Goal: Contribute content: Add original content to the website for others to see

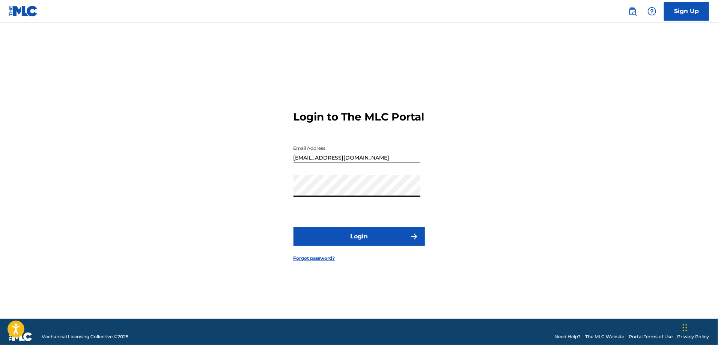
click at [695, 12] on link "Sign Up" at bounding box center [686, 11] width 45 height 19
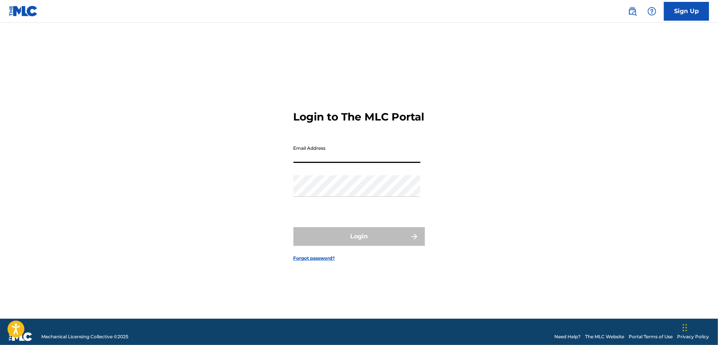
click at [330, 163] on input "Email Address" at bounding box center [357, 152] width 127 height 21
type input "[EMAIL_ADDRESS][DOMAIN_NAME]"
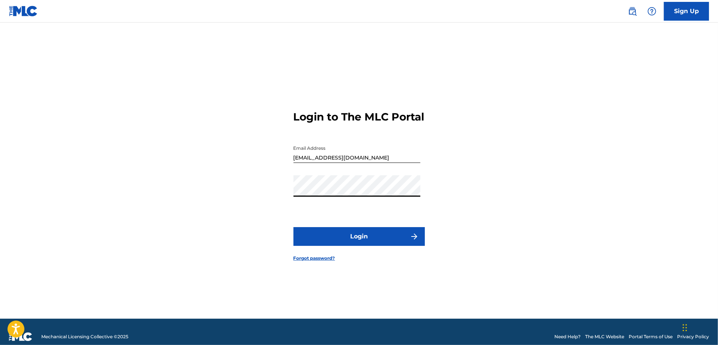
click at [364, 246] on button "Login" at bounding box center [359, 236] width 131 height 19
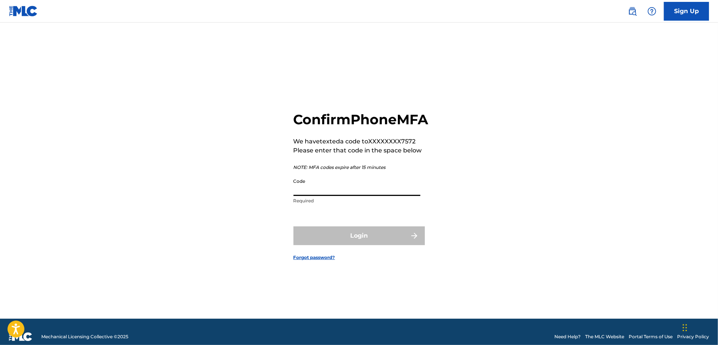
click at [335, 193] on input "Code" at bounding box center [357, 185] width 127 height 21
type input "620496"
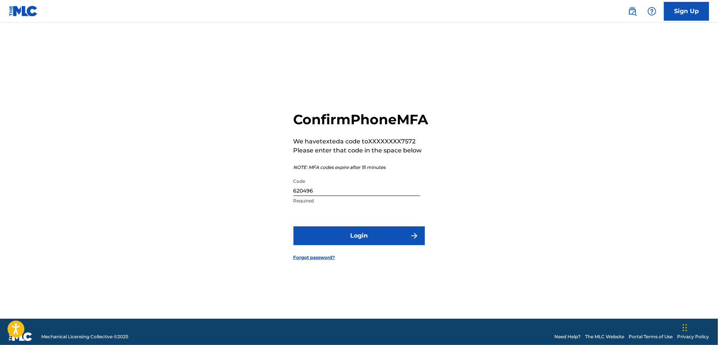
click at [348, 245] on button "Login" at bounding box center [359, 235] width 131 height 19
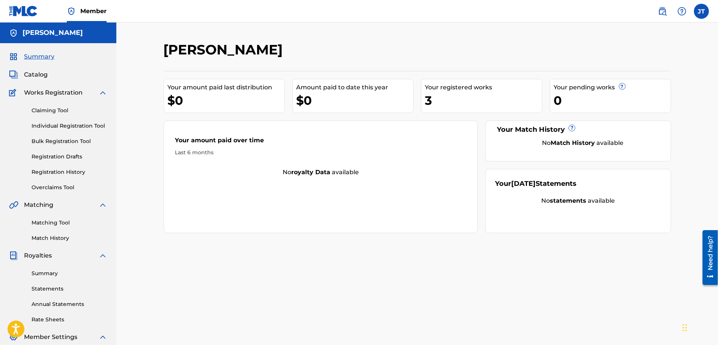
click at [29, 73] on span "Catalog" at bounding box center [36, 74] width 24 height 9
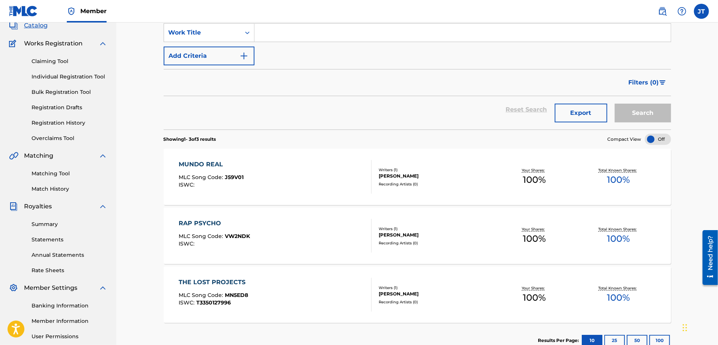
scroll to position [75, 0]
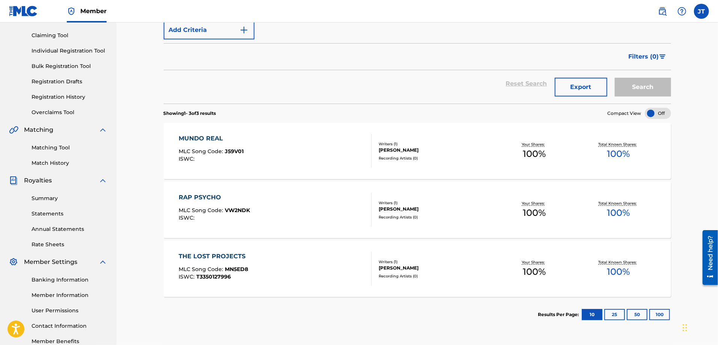
click at [319, 270] on div "THE LOST PROJECTS MLC Song Code : MN5ED8 ISWC : T3350127996" at bounding box center [275, 269] width 193 height 34
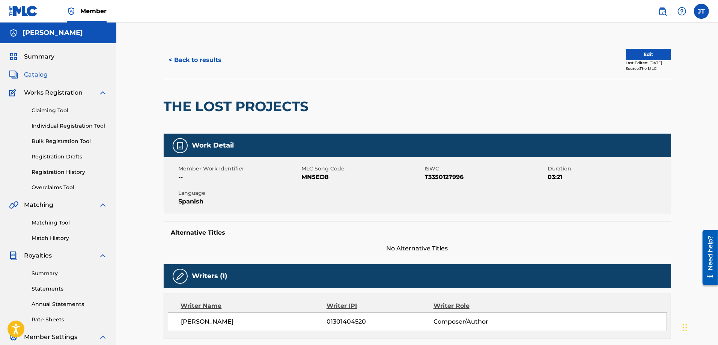
click at [626, 53] on button "Edit" at bounding box center [648, 54] width 45 height 11
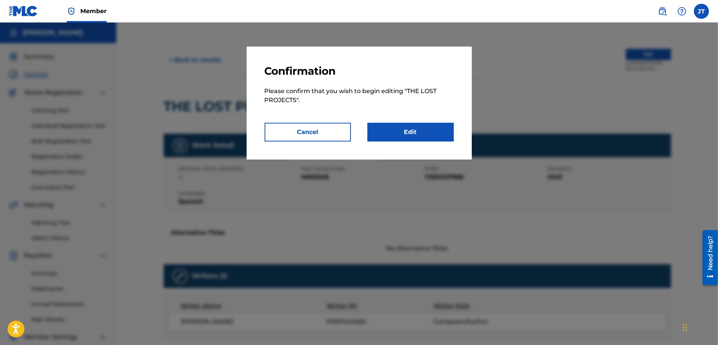
click at [407, 133] on link "Edit" at bounding box center [411, 132] width 86 height 19
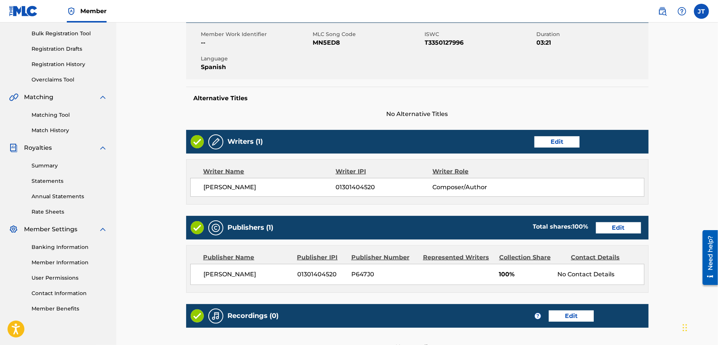
scroll to position [113, 0]
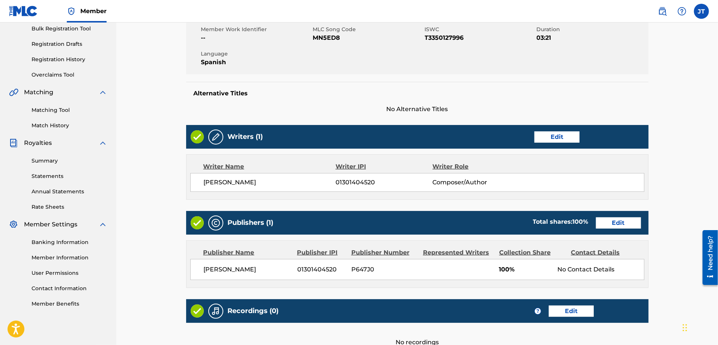
click at [542, 139] on link "Edit" at bounding box center [557, 136] width 45 height 11
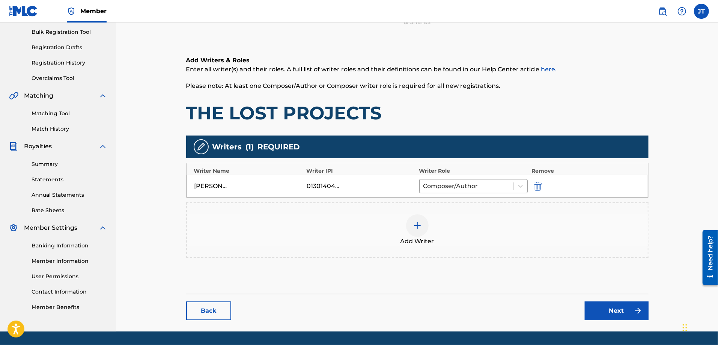
scroll to position [113, 0]
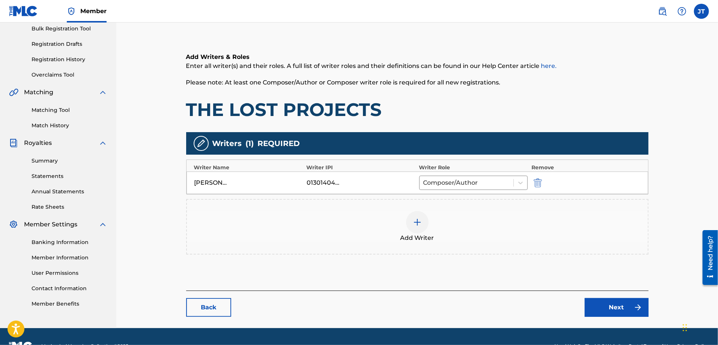
click at [370, 181] on div "01301404520" at bounding box center [361, 182] width 109 height 9
drag, startPoint x: 304, startPoint y: 182, endPoint x: 333, endPoint y: 181, distance: 29.3
click at [333, 181] on div "[PERSON_NAME] 01301404520 Composer/Author" at bounding box center [418, 183] width 462 height 23
click at [538, 180] on img "submit" at bounding box center [538, 182] width 8 height 9
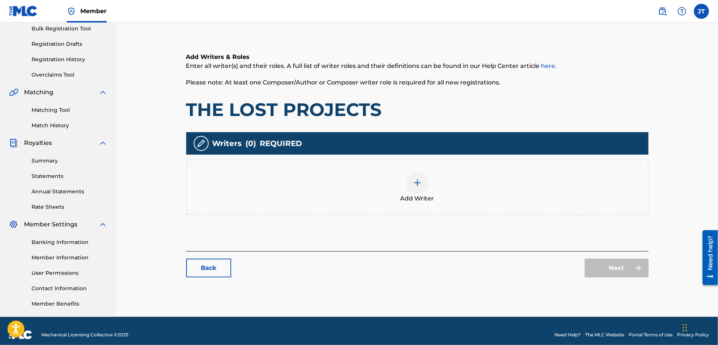
click at [414, 180] on img at bounding box center [417, 182] width 9 height 9
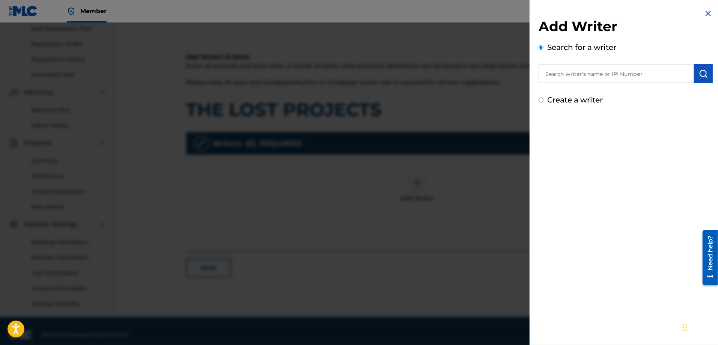
click at [593, 70] on input "text" at bounding box center [616, 73] width 155 height 19
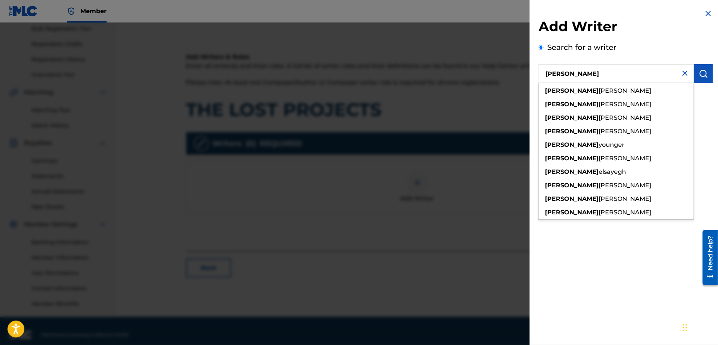
type input "[PERSON_NAME]"
click at [606, 262] on div "Add Writer Search for a writer [PERSON_NAME] [PERSON_NAME] [PERSON_NAME] [PERSO…" at bounding box center [626, 172] width 192 height 345
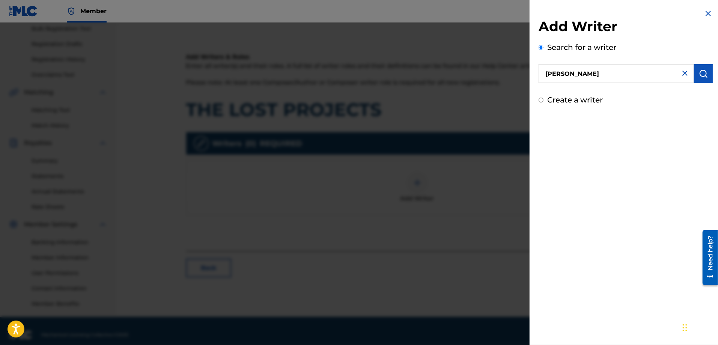
click at [542, 96] on div "Create a writer" at bounding box center [626, 99] width 174 height 11
click at [541, 100] on input "Create a writer" at bounding box center [541, 100] width 5 height 5
radio input "false"
radio input "true"
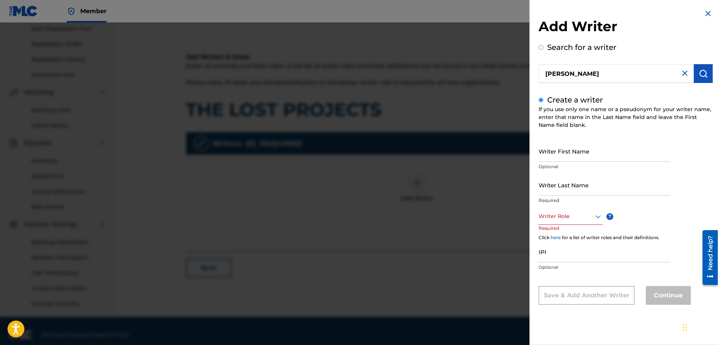
click at [582, 148] on input "Writer First Name" at bounding box center [605, 150] width 132 height 21
click at [574, 152] on input "Writer First Name" at bounding box center [605, 150] width 132 height 21
type input "[PERSON_NAME]"
click at [560, 190] on input "Writer Last Name" at bounding box center [605, 184] width 132 height 21
type input "[PERSON_NAME]"
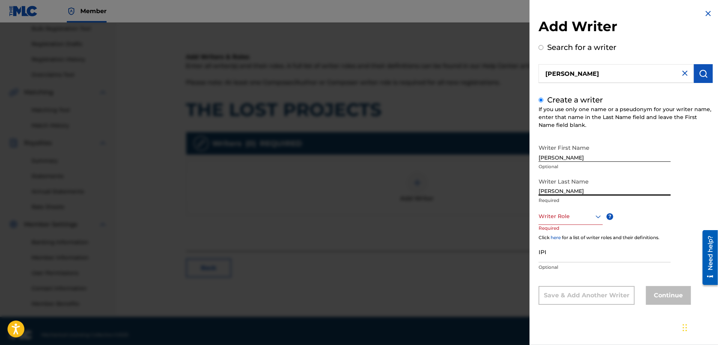
click at [698, 192] on div "Writer First Name [PERSON_NAME] Optional Writer Last Name [PERSON_NAME] Require…" at bounding box center [626, 222] width 174 height 164
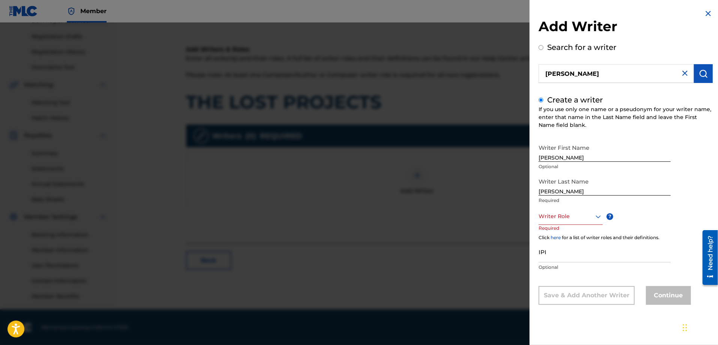
click at [598, 217] on icon at bounding box center [598, 216] width 9 height 9
click at [579, 231] on div "Composer/Author" at bounding box center [570, 233] width 63 height 17
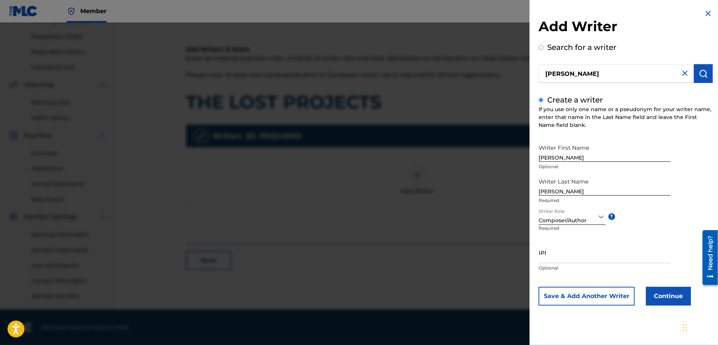
click at [551, 257] on input "IPI" at bounding box center [605, 252] width 132 height 21
paste input "1301404520"
type input "1301404520"
click at [539, 258] on input "1301404520" at bounding box center [605, 252] width 132 height 21
click at [657, 296] on button "Continue" at bounding box center [668, 296] width 45 height 19
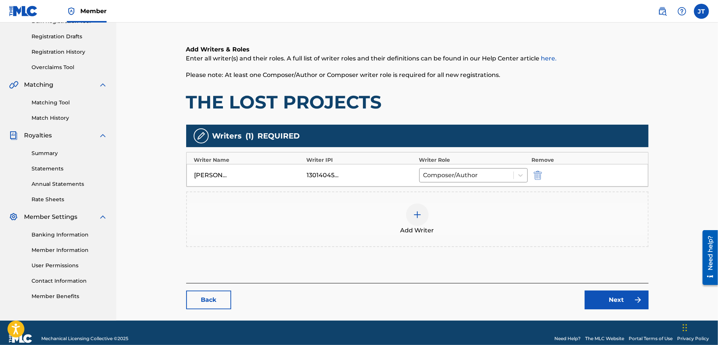
click at [618, 301] on link "Next" at bounding box center [617, 300] width 64 height 19
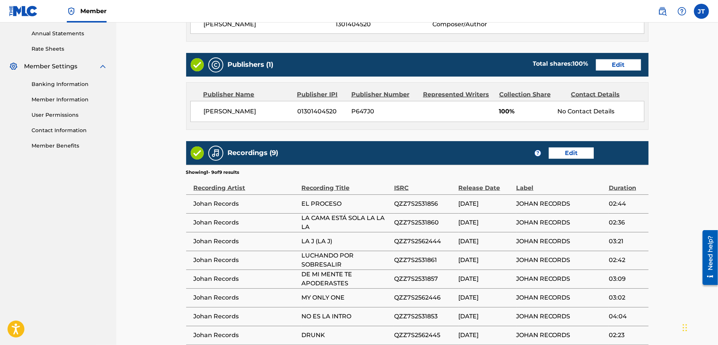
scroll to position [382, 0]
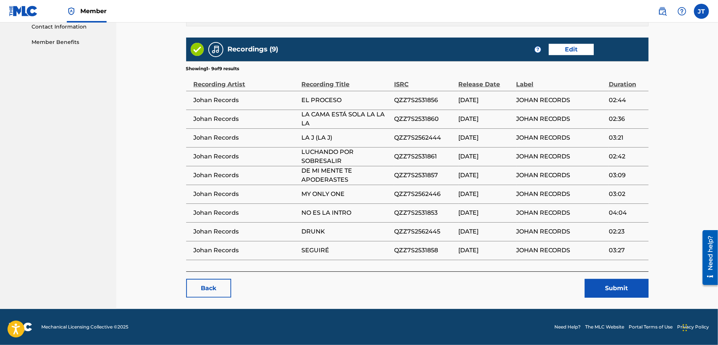
click at [613, 289] on button "Submit" at bounding box center [617, 288] width 64 height 19
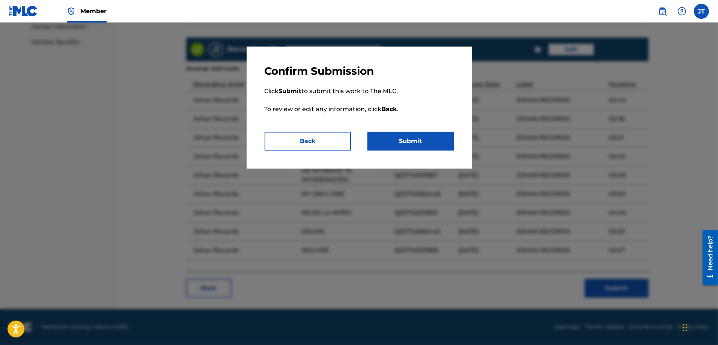
click at [407, 142] on button "Submit" at bounding box center [411, 141] width 86 height 19
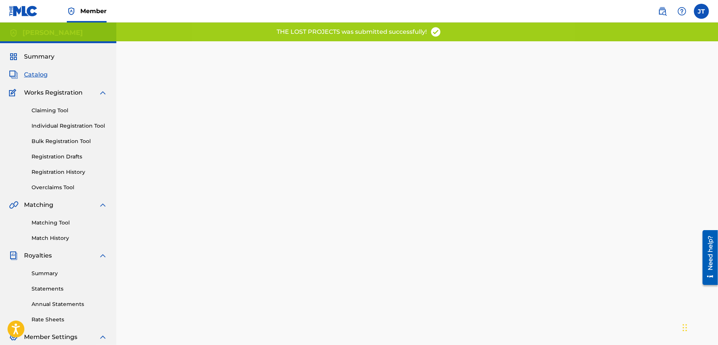
click at [38, 56] on span "Summary" at bounding box center [39, 56] width 30 height 9
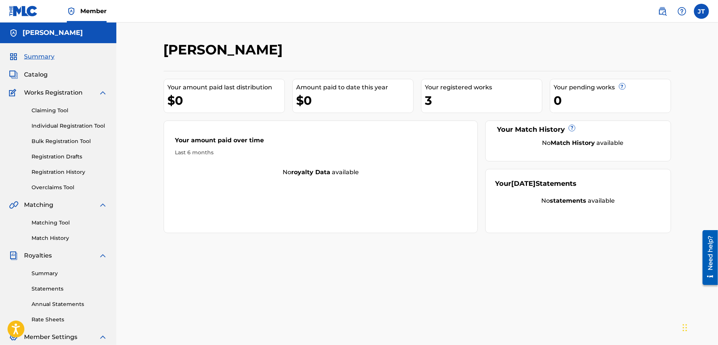
click at [32, 78] on span "Catalog" at bounding box center [36, 74] width 24 height 9
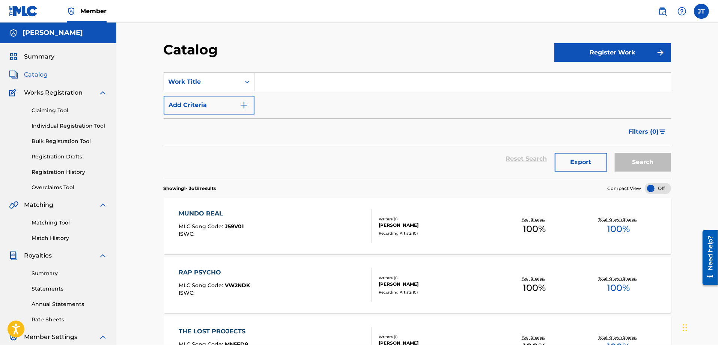
click at [598, 51] on button "Register Work" at bounding box center [612, 52] width 117 height 19
click at [595, 78] on link "Individual" at bounding box center [612, 77] width 117 height 18
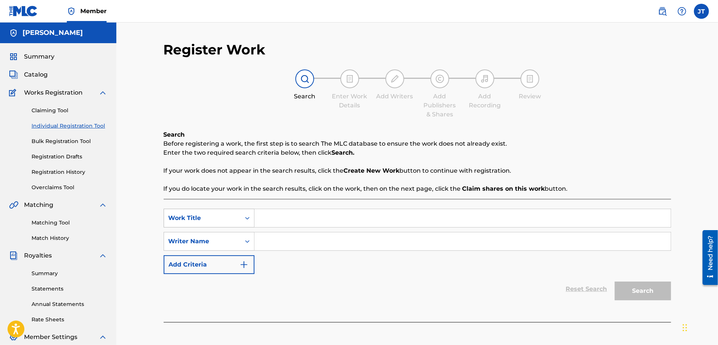
click at [241, 216] on div "Search Form" at bounding box center [248, 218] width 14 height 14
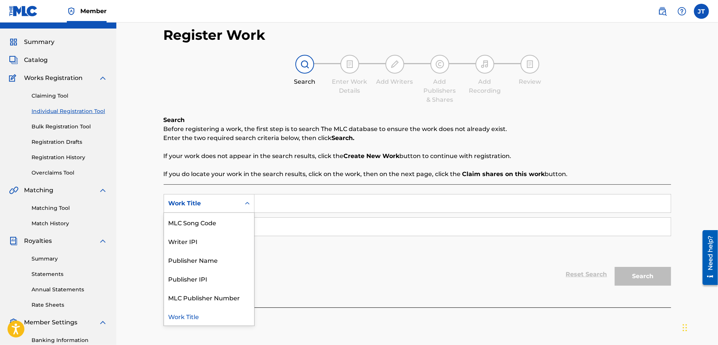
scroll to position [38, 0]
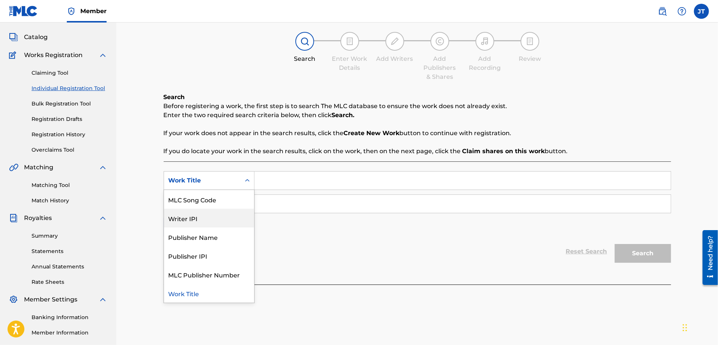
click at [137, 209] on div "Register Work Search Enter Work Details Add Writers Add Publishers & Shares Add…" at bounding box center [417, 188] width 602 height 407
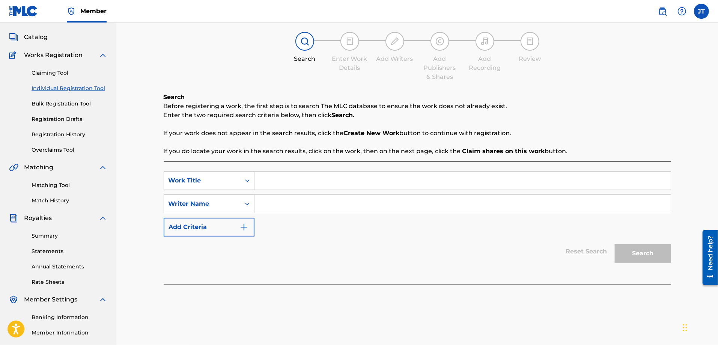
click at [295, 179] on input "Search Form" at bounding box center [463, 181] width 416 height 18
click at [287, 181] on input "Search Form" at bounding box center [463, 181] width 416 height 18
paste input "Unidos"
type input "Unidos"
click at [285, 202] on input "Search Form" at bounding box center [463, 204] width 416 height 18
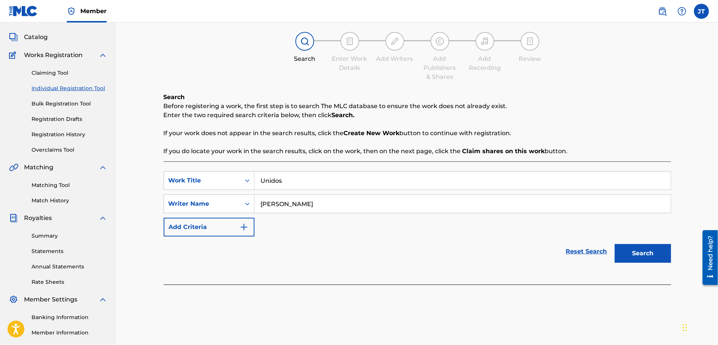
type input "[PERSON_NAME]"
click at [655, 255] on button "Search" at bounding box center [643, 253] width 56 height 19
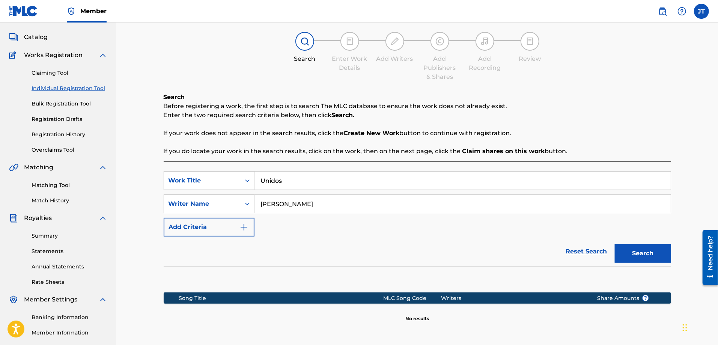
scroll to position [120, 0]
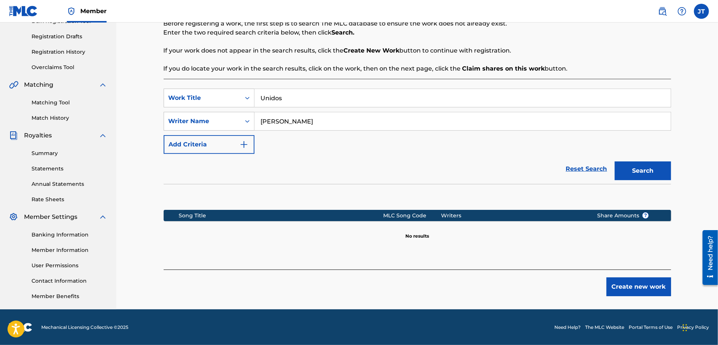
click at [644, 286] on button "Create new work" at bounding box center [639, 286] width 65 height 19
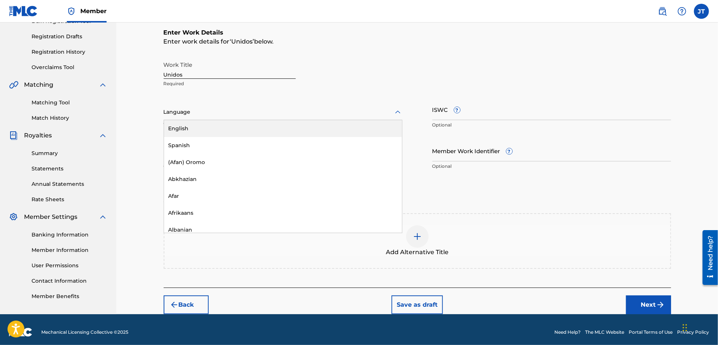
click at [202, 112] on div at bounding box center [283, 111] width 239 height 9
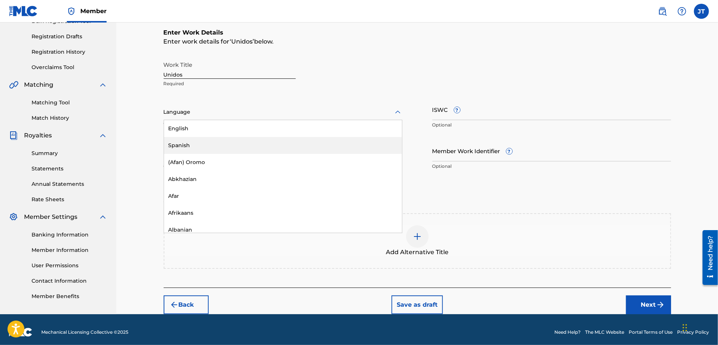
click at [190, 141] on div "Spanish" at bounding box center [283, 145] width 238 height 17
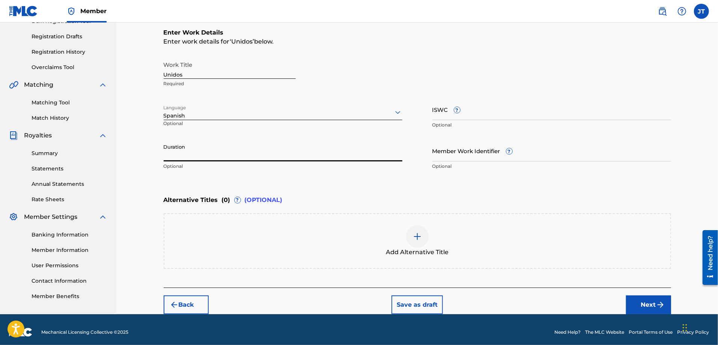
click at [207, 152] on input "Duration" at bounding box center [283, 150] width 239 height 21
click at [181, 150] on input "Duration" at bounding box center [283, 150] width 239 height 21
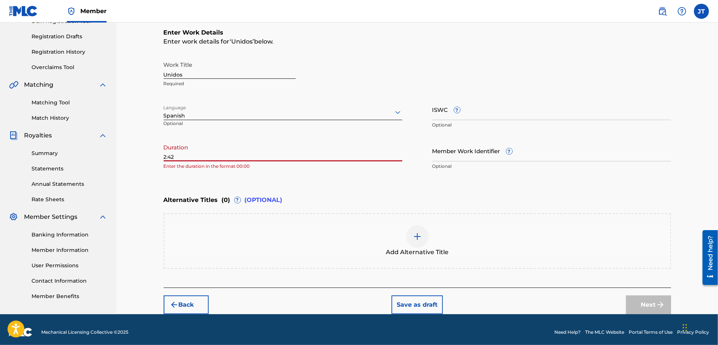
click at [128, 175] on div "Register Work Search Enter Work Details Add Writers Add Publishers & Shares Add…" at bounding box center [417, 108] width 602 height 412
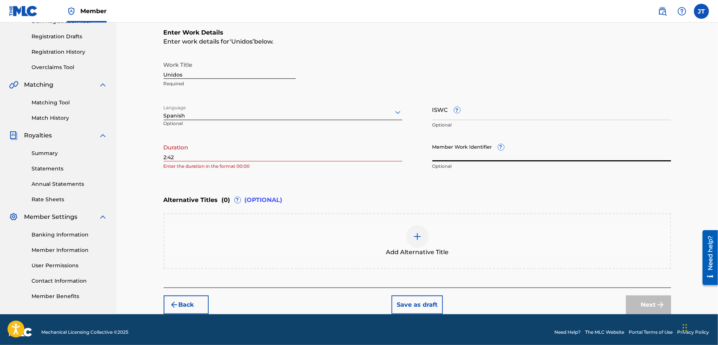
click at [478, 157] on input "Member Work Identifier ?" at bounding box center [551, 150] width 239 height 21
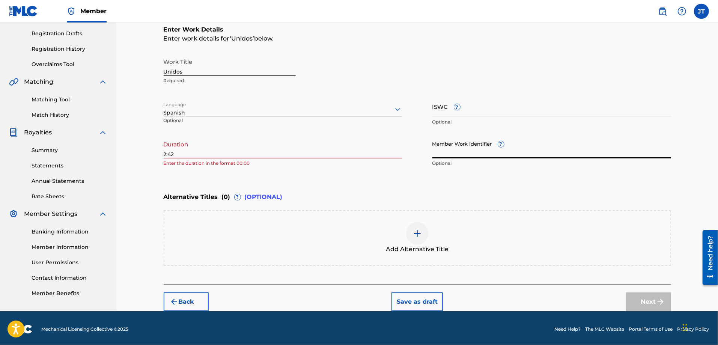
scroll to position [125, 0]
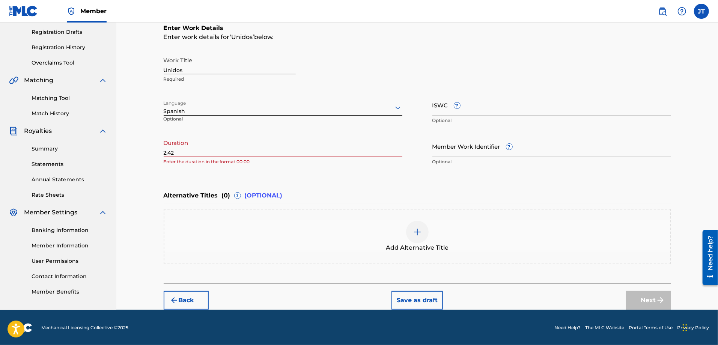
click at [141, 199] on div "Register Work Search Enter Work Details Add Writers Add Publishers & Shares Add…" at bounding box center [417, 104] width 602 height 412
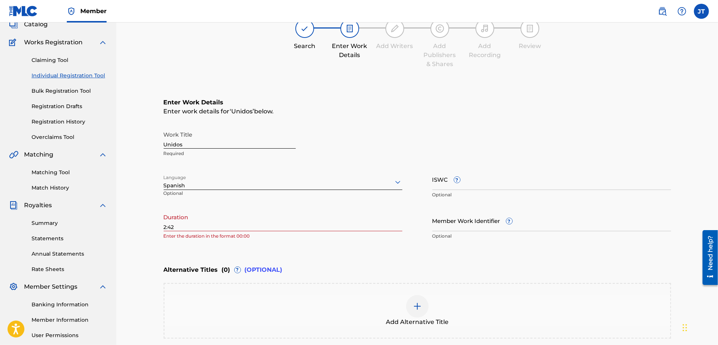
scroll to position [50, 0]
click at [164, 227] on input "2:42" at bounding box center [283, 221] width 239 height 21
type input "02:42"
click at [132, 237] on div "Register Work Search Enter Work Details Add Writers Add Publishers & Shares Add…" at bounding box center [417, 179] width 602 height 412
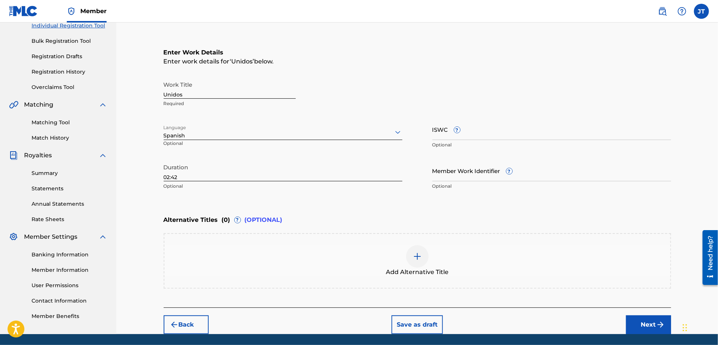
scroll to position [125, 0]
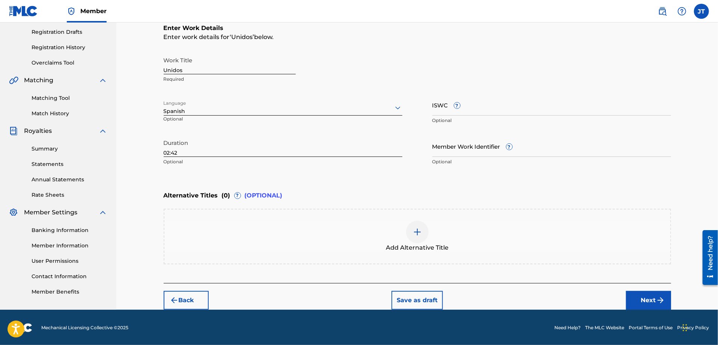
click at [655, 296] on button "Next" at bounding box center [648, 300] width 45 height 19
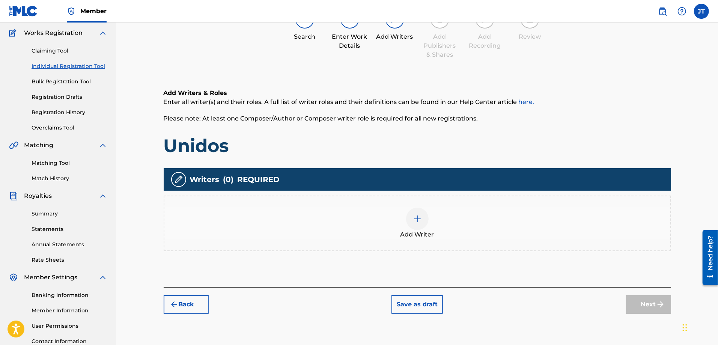
scroll to position [71, 0]
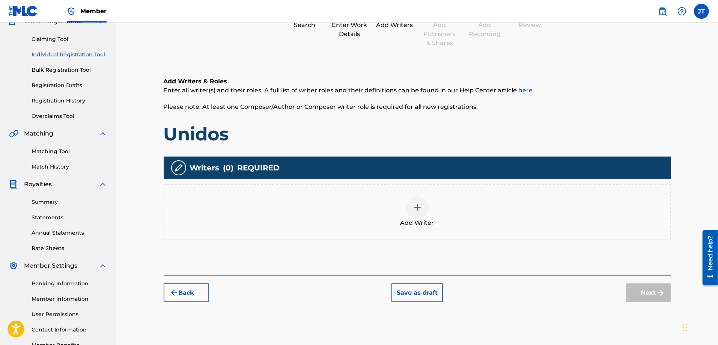
click at [426, 209] on div at bounding box center [417, 207] width 23 height 23
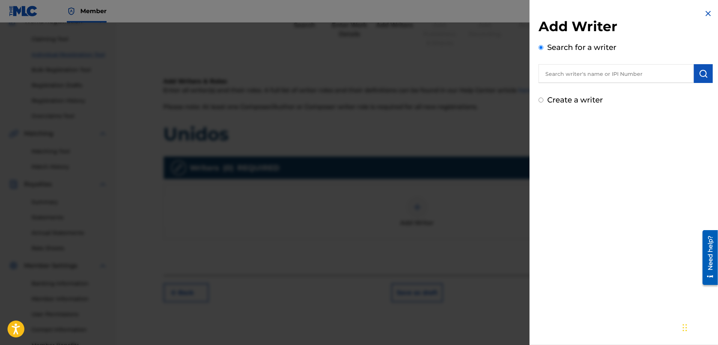
click at [542, 100] on input "Create a writer" at bounding box center [541, 100] width 5 height 5
radio input "false"
radio input "true"
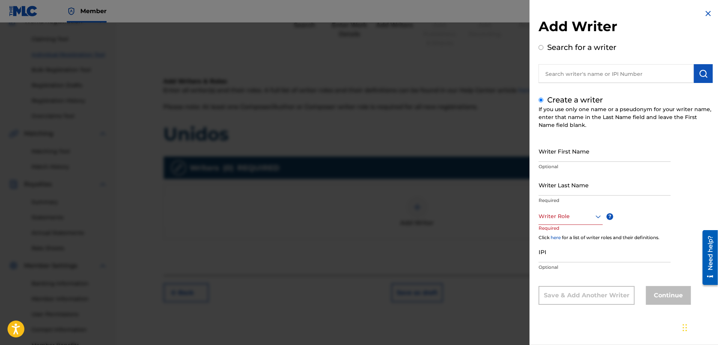
click at [571, 155] on input "Writer First Name" at bounding box center [605, 150] width 132 height 21
type input "[PERSON_NAME]"
click at [563, 187] on input "Writer Last Name" at bounding box center [605, 184] width 132 height 21
type input "[PERSON_NAME]"
click at [602, 214] on icon at bounding box center [598, 216] width 9 height 9
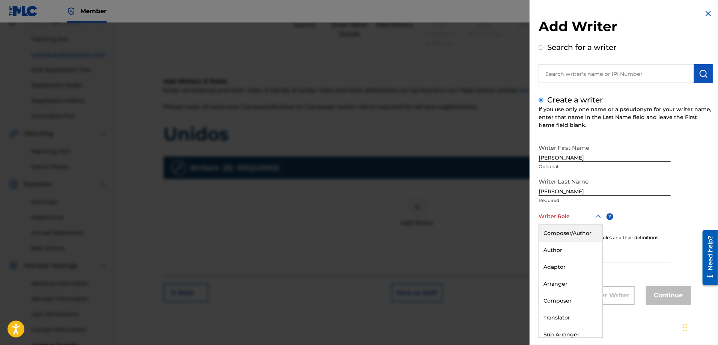
click at [554, 234] on div "Composer/Author" at bounding box center [570, 233] width 63 height 17
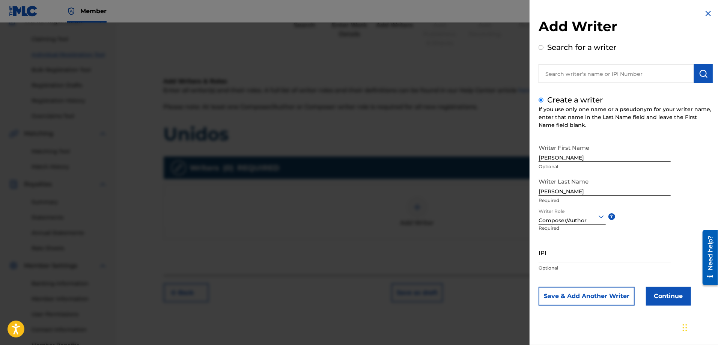
click at [555, 256] on input "IPI" at bounding box center [605, 252] width 132 height 21
paste input "1301404520"
click at [539, 259] on input "1301404520" at bounding box center [605, 252] width 132 height 21
type input "1301404520"
click at [671, 300] on button "Continue" at bounding box center [668, 296] width 45 height 19
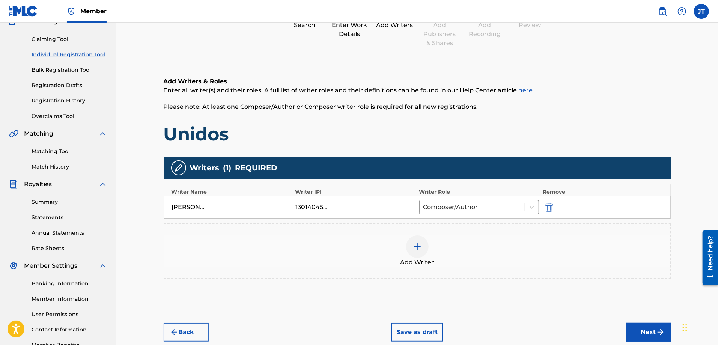
click at [649, 331] on button "Next" at bounding box center [648, 332] width 45 height 19
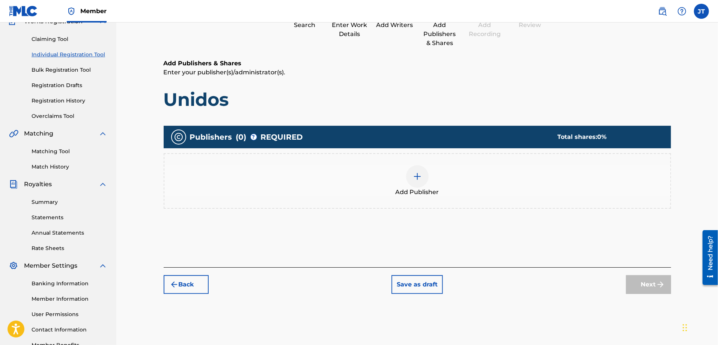
click at [436, 191] on span "Add Publisher" at bounding box center [418, 192] width 44 height 9
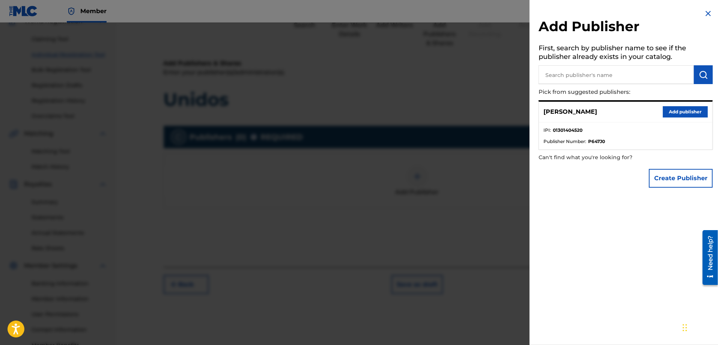
click at [671, 113] on button "Add publisher" at bounding box center [685, 111] width 45 height 11
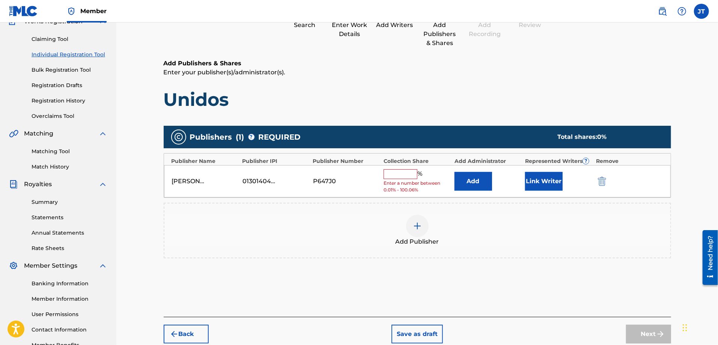
click at [400, 175] on input "text" at bounding box center [401, 174] width 34 height 10
type input "100"
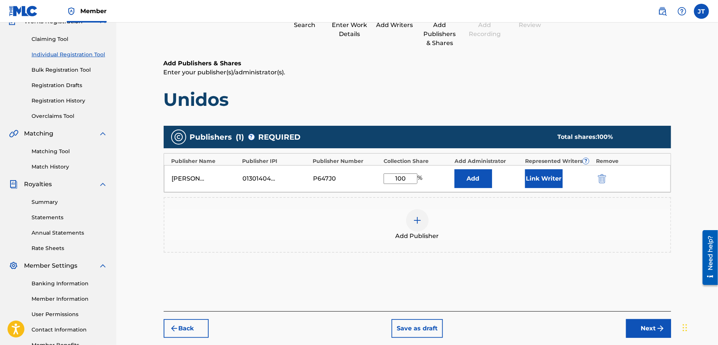
click at [356, 220] on div "Add Publisher" at bounding box center [417, 225] width 506 height 32
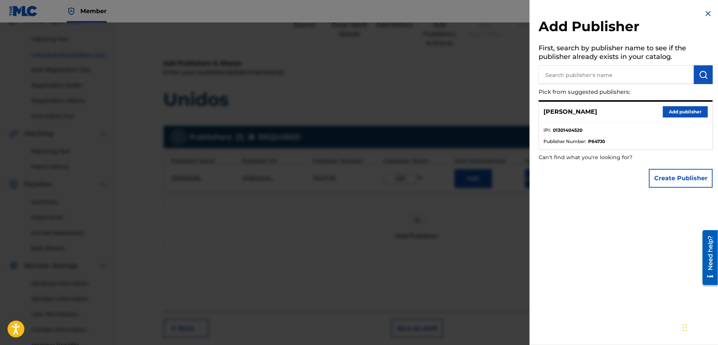
click at [704, 12] on img at bounding box center [708, 13] width 9 height 9
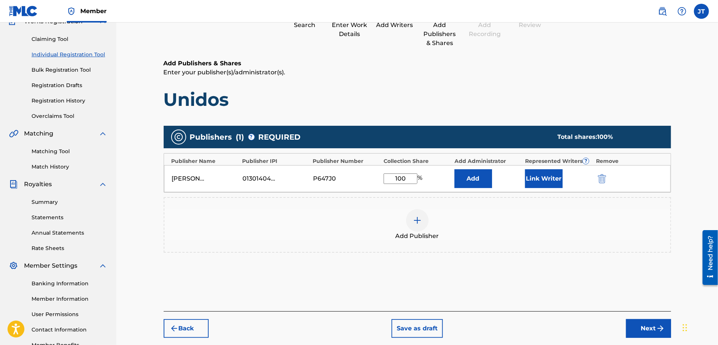
click at [654, 322] on button "Next" at bounding box center [648, 328] width 45 height 19
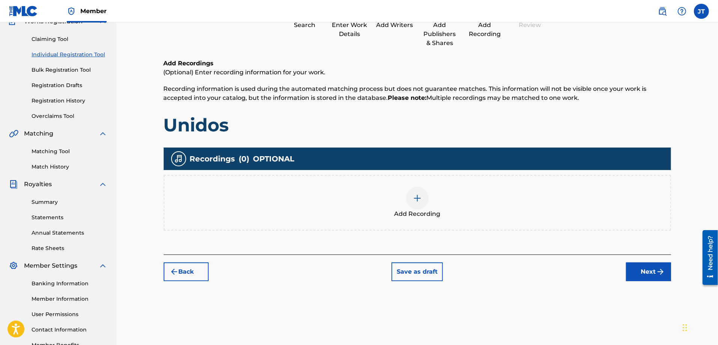
scroll to position [34, 0]
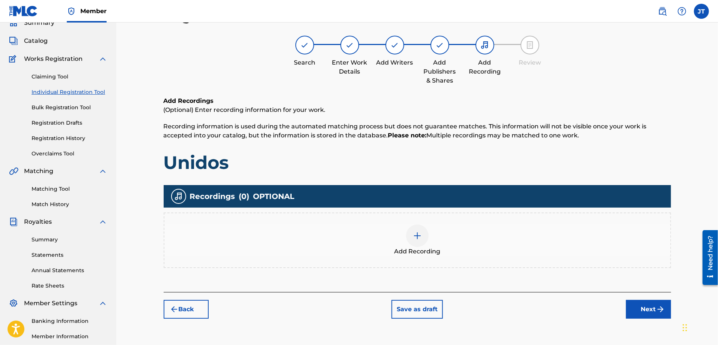
click at [650, 313] on button "Next" at bounding box center [648, 309] width 45 height 19
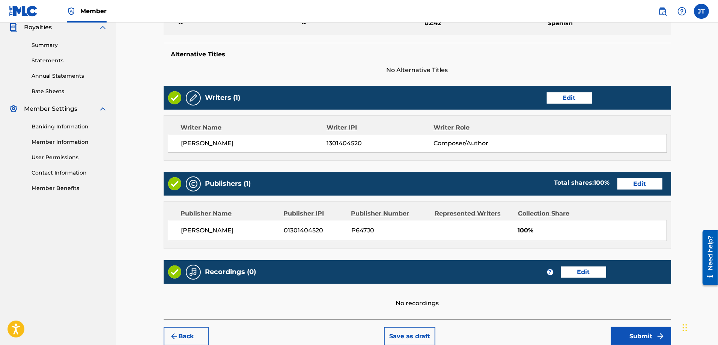
scroll to position [264, 0]
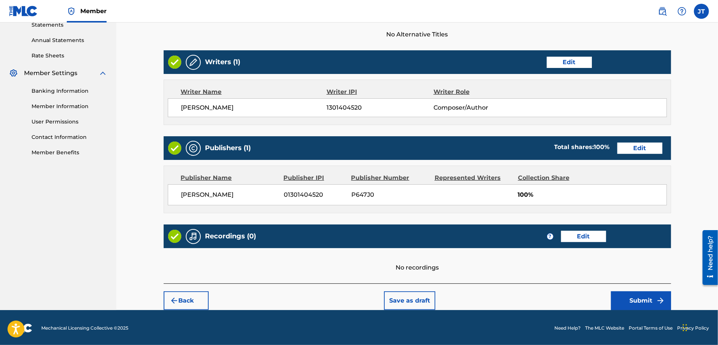
click at [579, 235] on button "Edit" at bounding box center [583, 236] width 45 height 11
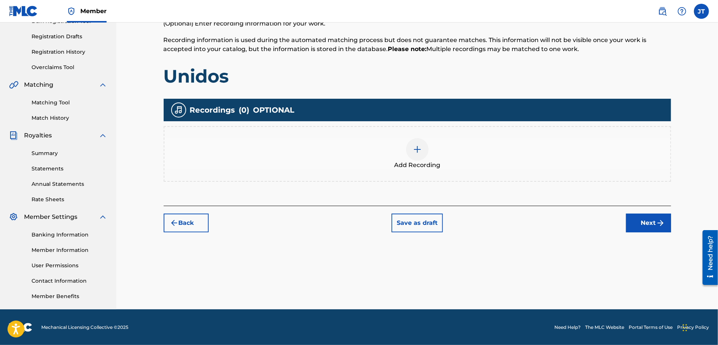
click at [420, 152] on img at bounding box center [417, 149] width 9 height 9
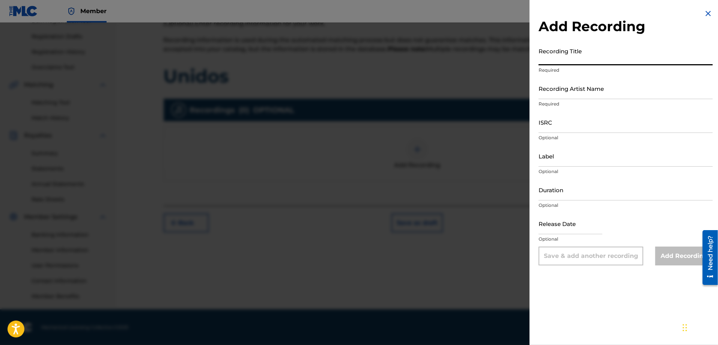
click at [586, 60] on input "Recording Title" at bounding box center [626, 54] width 174 height 21
click at [562, 125] on input "ISRC" at bounding box center [626, 121] width 174 height 21
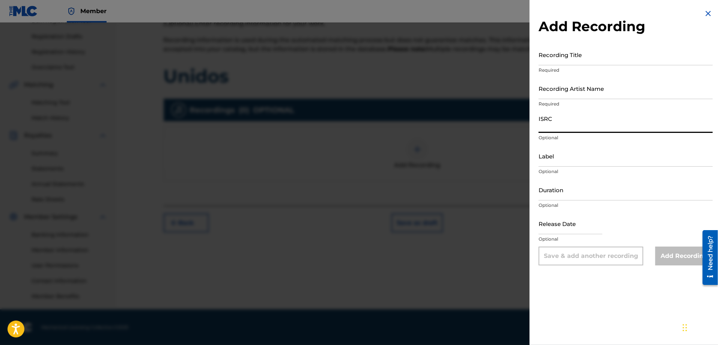
paste input "QZZ7X2566069"
type input "QZZ7X2566069"
click at [565, 190] on input "Duration" at bounding box center [626, 189] width 174 height 21
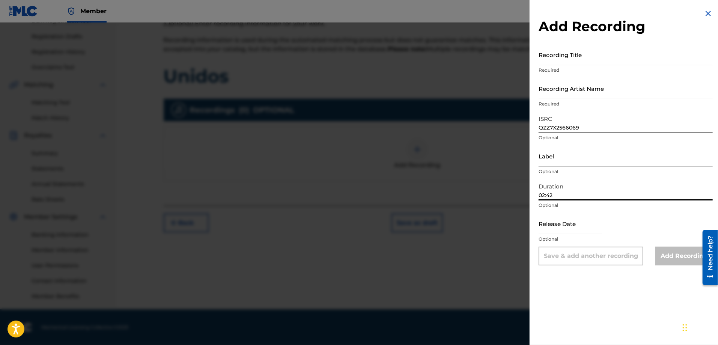
type input "02:42"
click at [580, 228] on input "text" at bounding box center [571, 223] width 64 height 21
select select "8"
select select "2025"
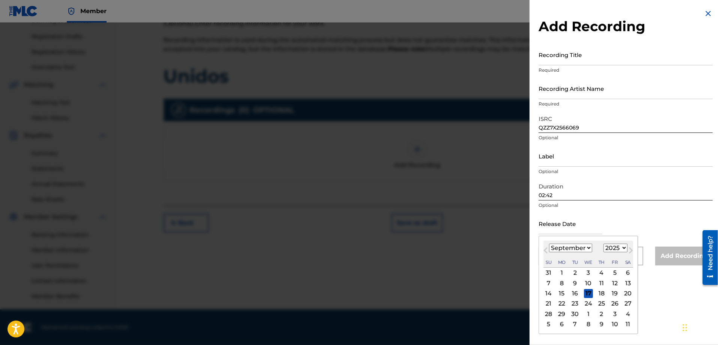
click at [574, 291] on div "16" at bounding box center [575, 293] width 9 height 9
type input "[DATE]"
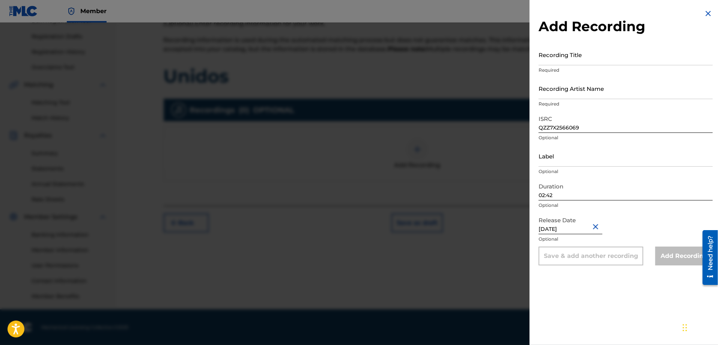
click at [601, 297] on div "Add Recording Recording Title Required Recording Artist Name Required ISRC QZZ7…" at bounding box center [626, 172] width 192 height 345
click at [565, 155] on input "Label" at bounding box center [626, 155] width 174 height 21
type input "Johan Records"
click at [613, 88] on input "Recording Artist Name" at bounding box center [626, 88] width 174 height 21
type input "Johan Records"
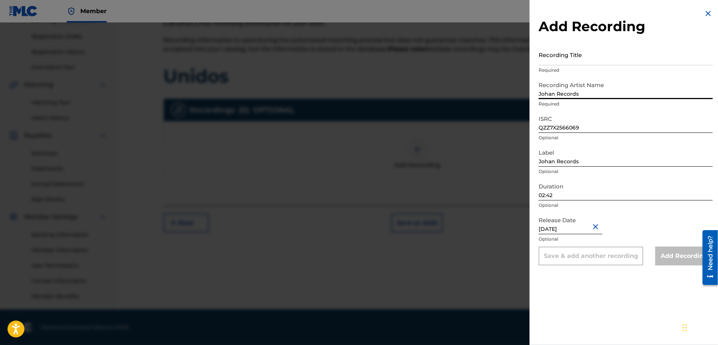
click at [589, 54] on input "Recording Title" at bounding box center [626, 54] width 174 height 21
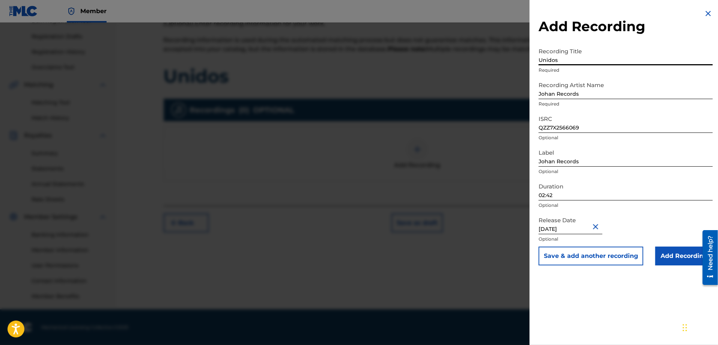
type input "Unidos"
click at [606, 286] on div "Add Recording Recording Title Unidos Required Recording Artist Name [PERSON_NAM…" at bounding box center [626, 172] width 192 height 345
click at [670, 257] on input "Add Recording" at bounding box center [683, 256] width 57 height 19
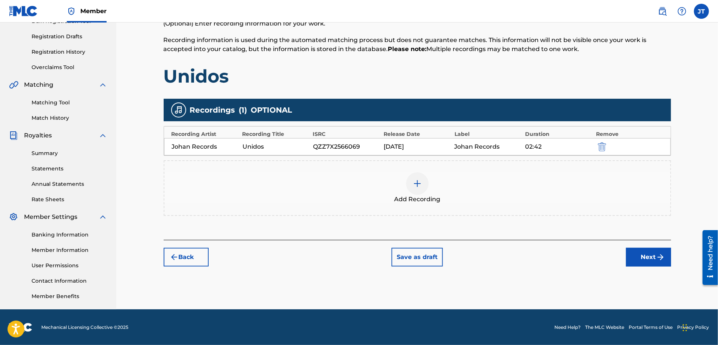
click at [640, 255] on button "Next" at bounding box center [648, 257] width 45 height 19
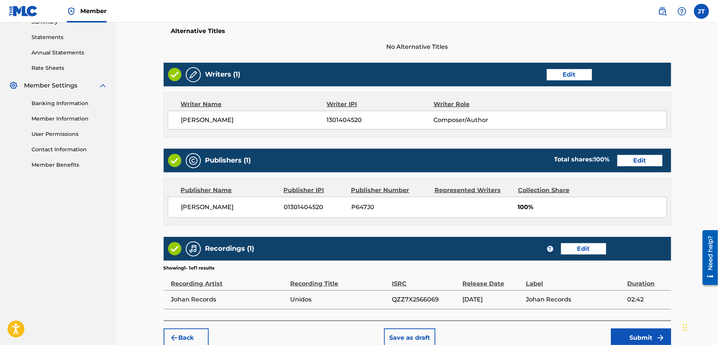
scroll to position [288, 0]
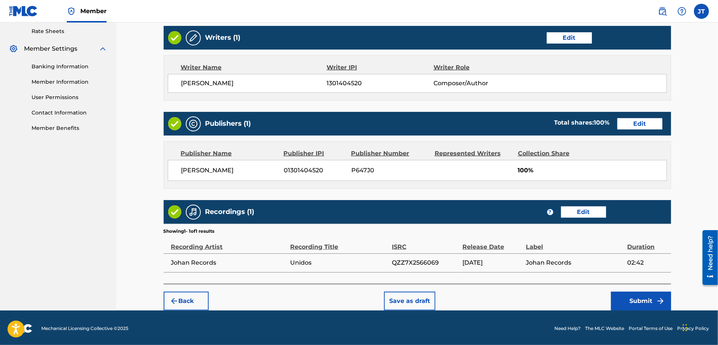
click at [636, 294] on button "Submit" at bounding box center [641, 301] width 60 height 19
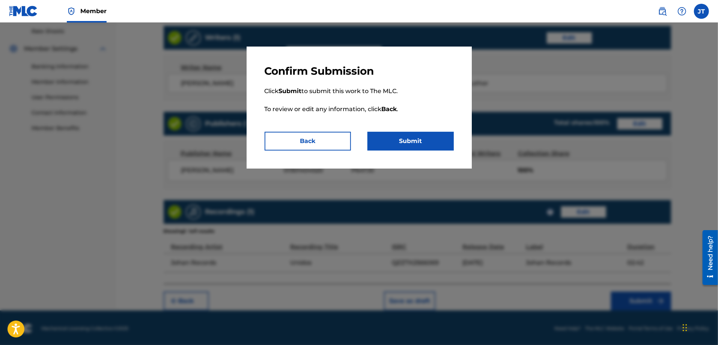
click at [423, 145] on button "Submit" at bounding box center [411, 141] width 86 height 19
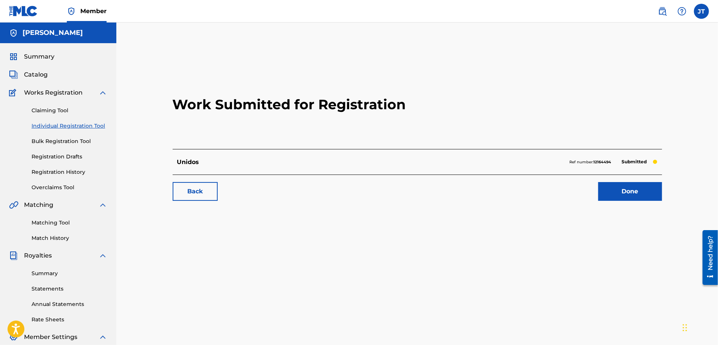
click at [638, 195] on link "Done" at bounding box center [630, 191] width 64 height 19
